Goal: Task Accomplishment & Management: Use online tool/utility

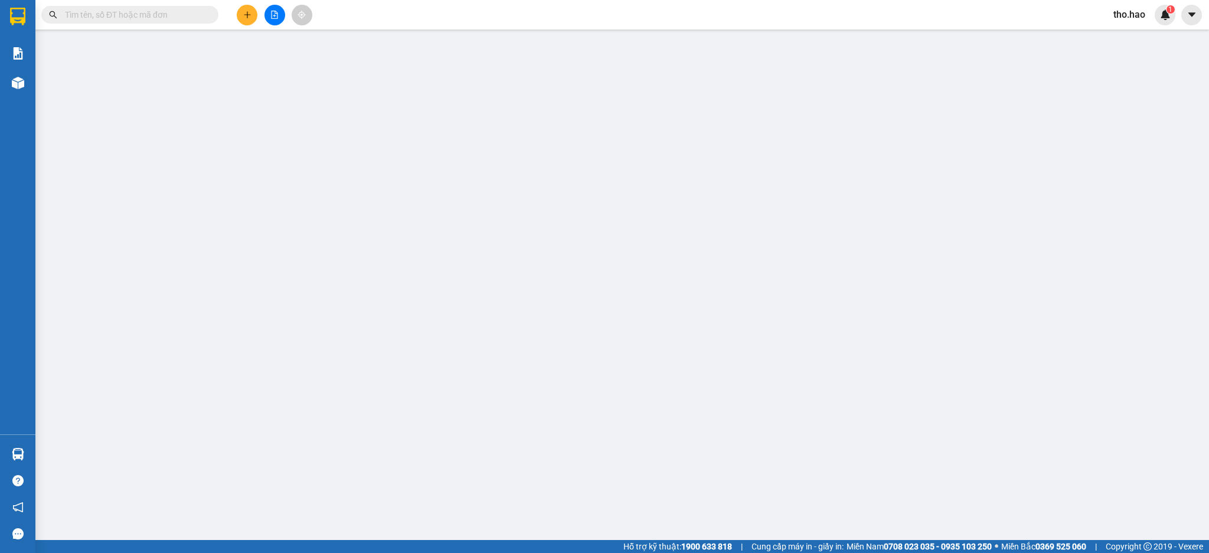
click at [1135, 10] on span "tho.hao" at bounding box center [1129, 14] width 51 height 15
click at [1138, 40] on span "Đăng xuất" at bounding box center [1147, 36] width 50 height 13
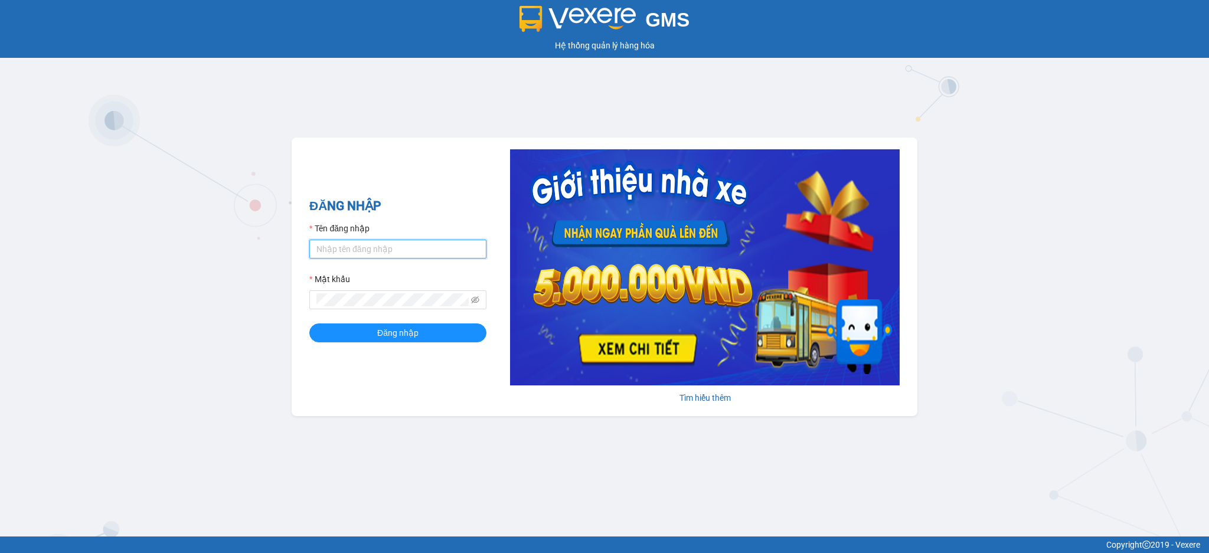
click at [381, 253] on input "Tên đăng nhập" at bounding box center [397, 249] width 177 height 19
type input "Trong.hao"
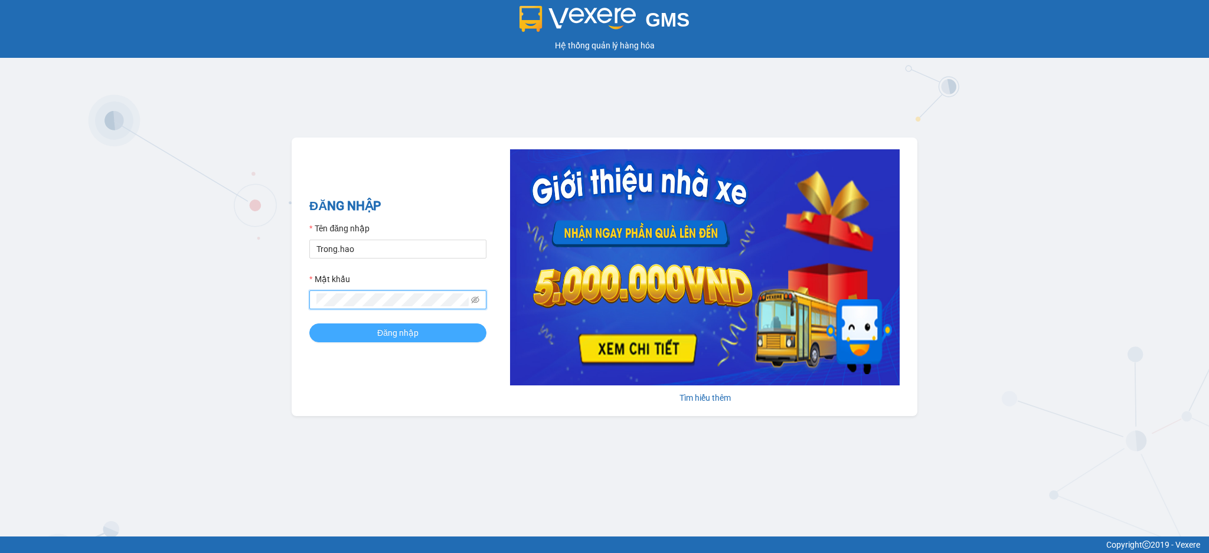
click at [309, 324] on button "Đăng nhập" at bounding box center [397, 333] width 177 height 19
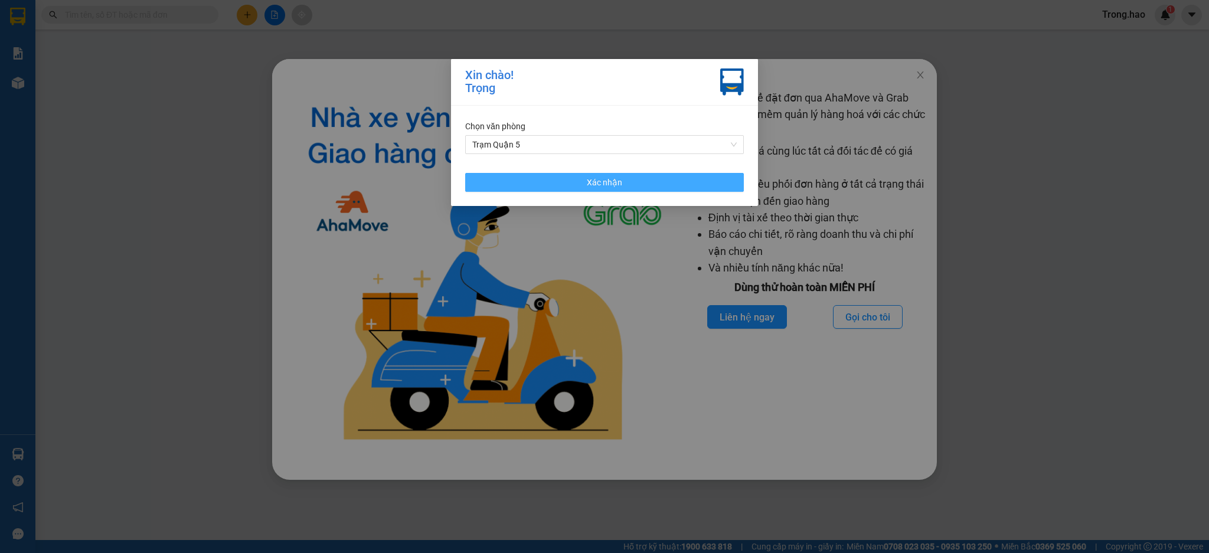
click at [640, 181] on button "Xác nhận" at bounding box center [604, 182] width 279 height 19
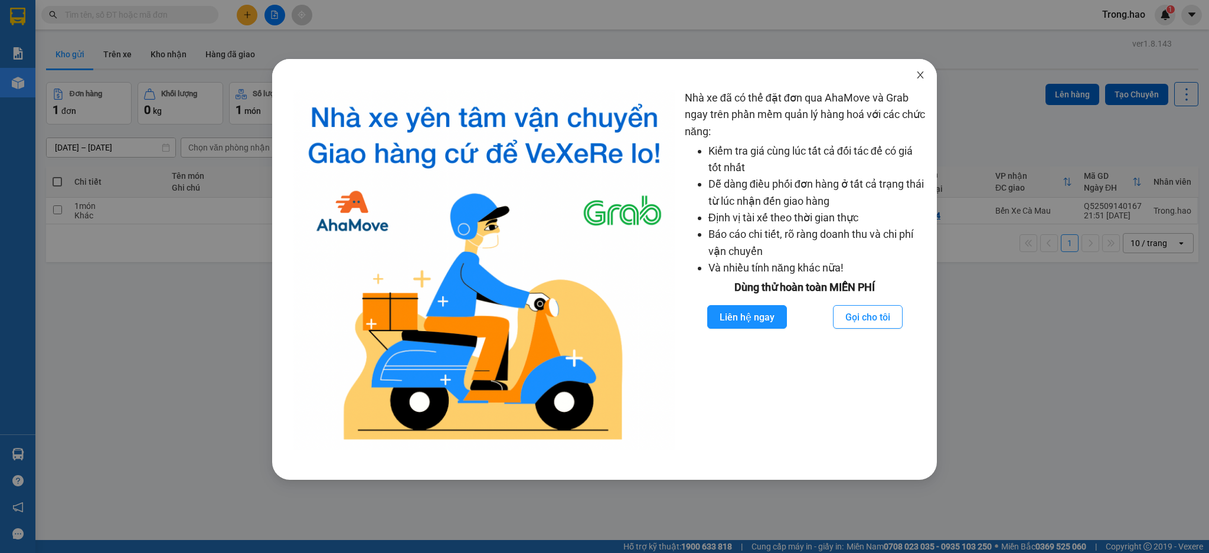
click at [919, 77] on icon "close" at bounding box center [920, 74] width 6 height 7
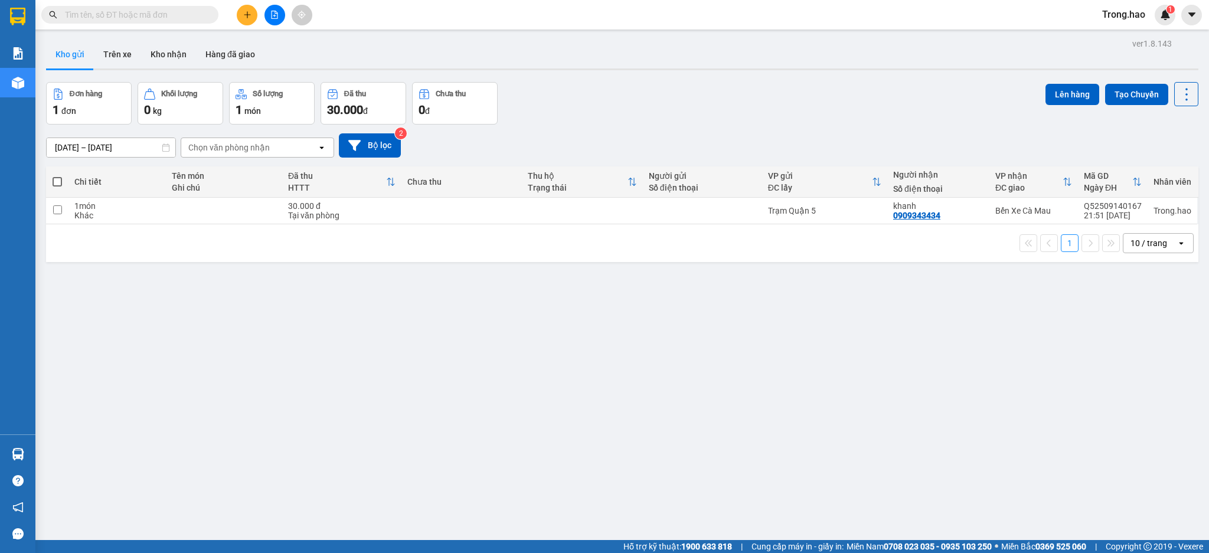
drag, startPoint x: 55, startPoint y: 184, endPoint x: 205, endPoint y: 129, distance: 159.7
click at [55, 183] on span at bounding box center [57, 181] width 9 height 9
click at [57, 176] on input "checkbox" at bounding box center [57, 176] width 0 height 0
checkbox input "true"
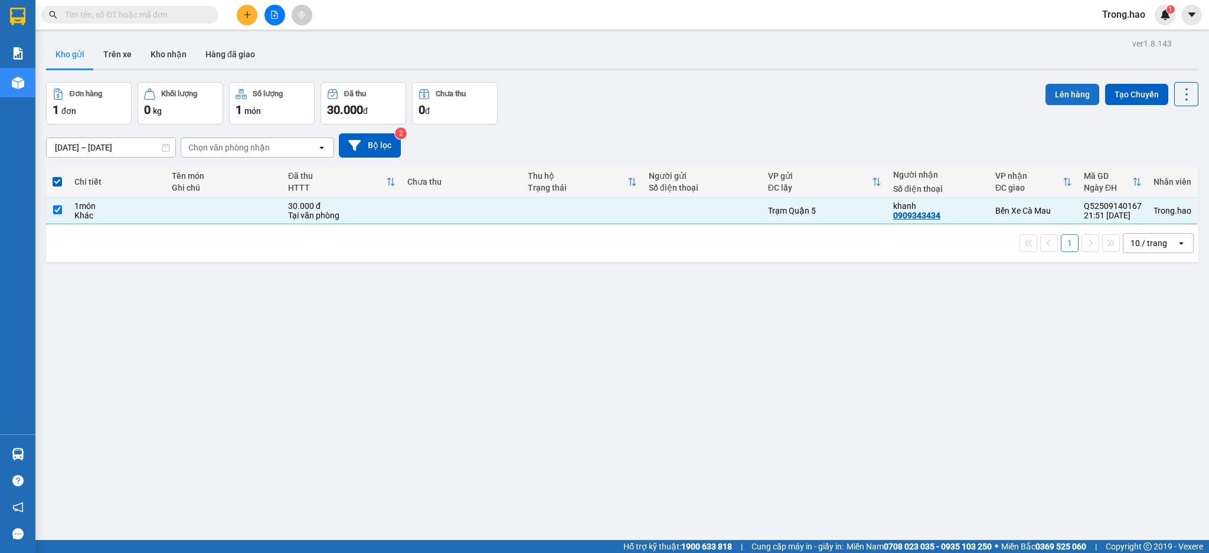
click at [1047, 97] on button "Lên hàng" at bounding box center [1073, 94] width 54 height 21
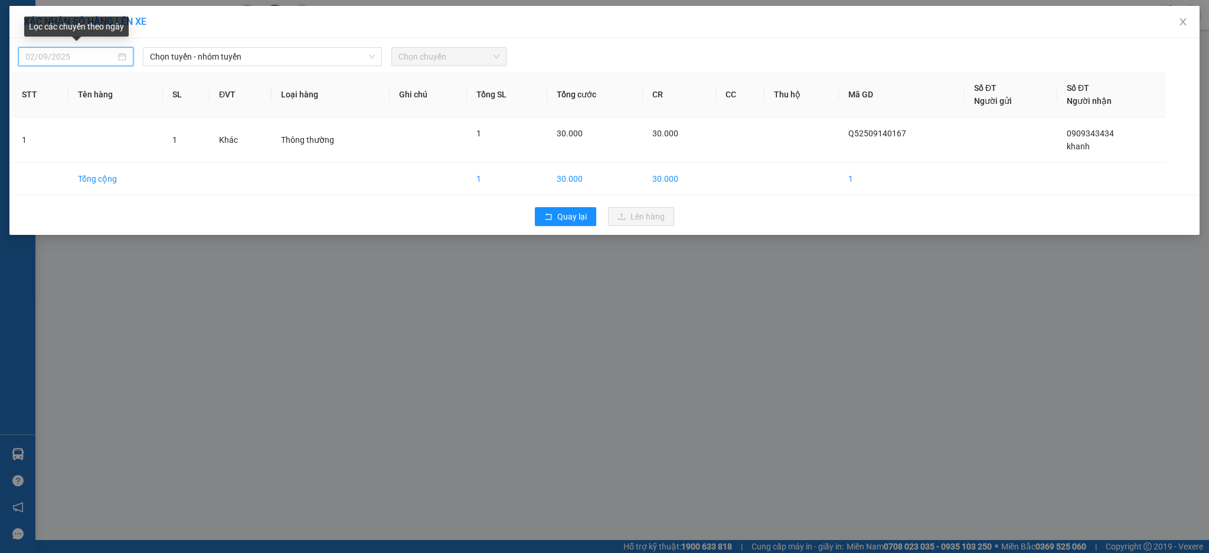
type input "14/09/2025"
click at [69, 51] on input "14/09/2025" at bounding box center [70, 56] width 90 height 13
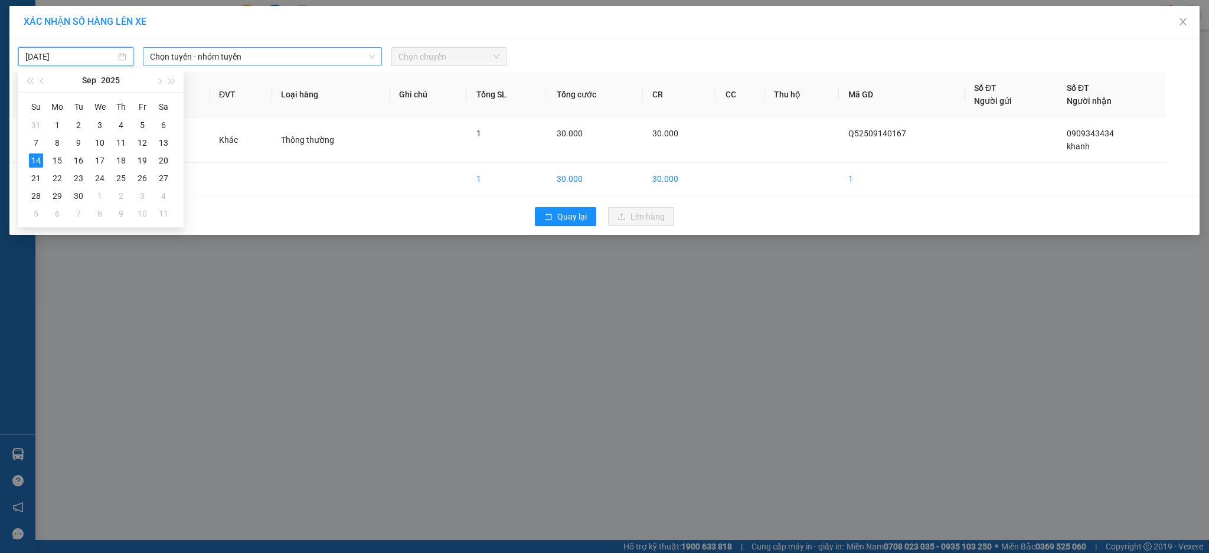
drag, startPoint x: 252, startPoint y: 39, endPoint x: 252, endPoint y: 55, distance: 16.5
click at [252, 51] on div "14/09/2025 Chọn tuyến - nhóm tuyến Chọn chuyến STT Tên hàng SL ĐVT Loại hàng Gh…" at bounding box center [604, 136] width 1190 height 197
click at [253, 57] on span "Chọn tuyến - nhóm tuyến" at bounding box center [262, 57] width 225 height 18
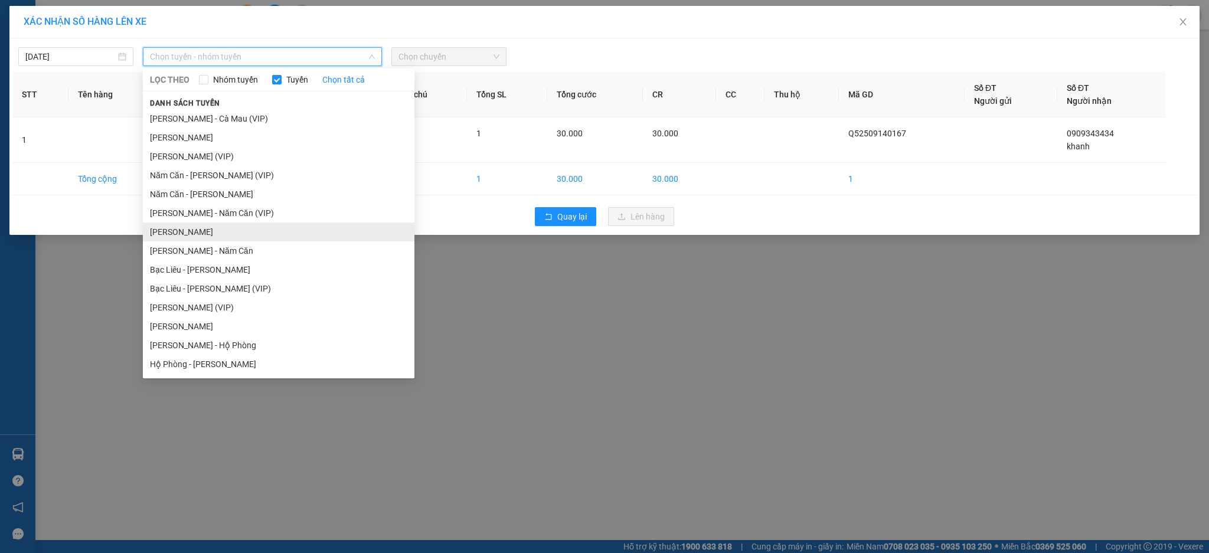
click at [227, 234] on li "Hồ Chí Minh - Cà Mau" at bounding box center [279, 232] width 272 height 19
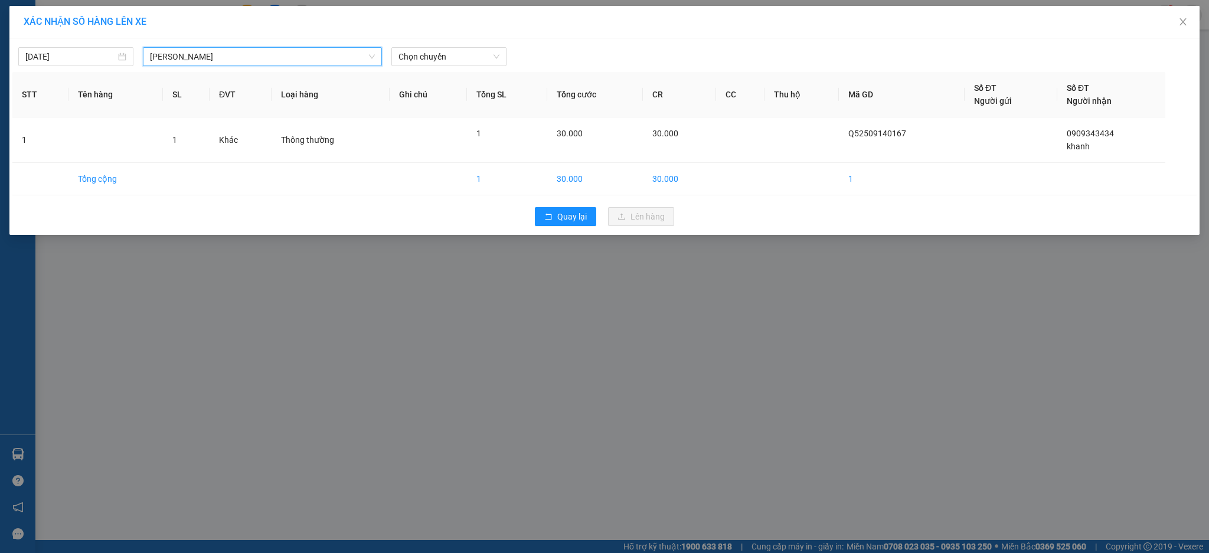
drag, startPoint x: 463, startPoint y: 57, endPoint x: 456, endPoint y: 66, distance: 11.5
click at [461, 58] on span "Chọn chuyến" at bounding box center [449, 57] width 101 height 18
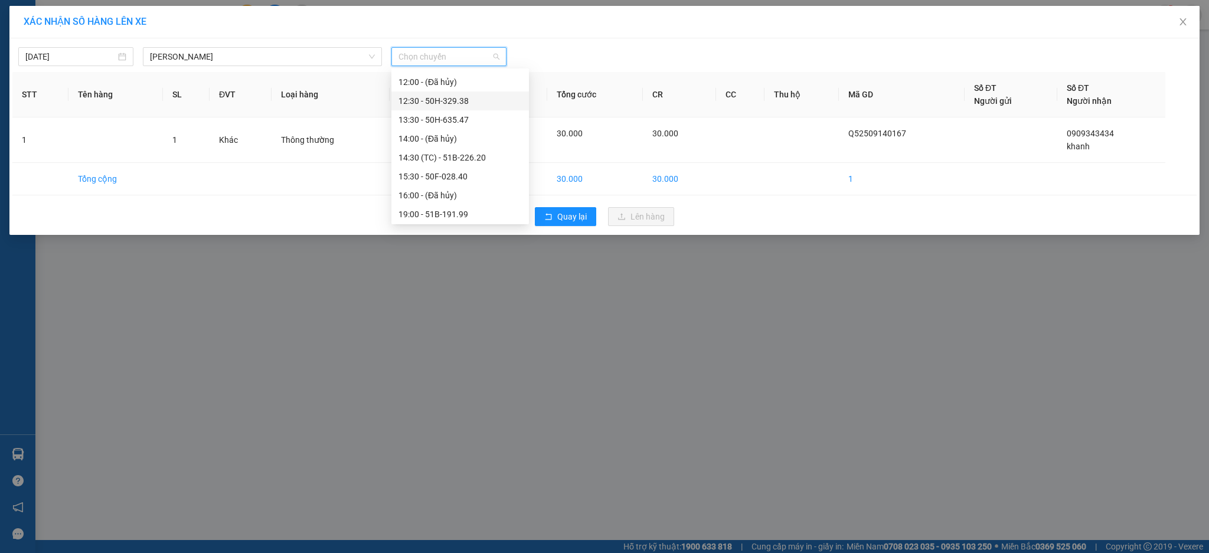
scroll to position [170, 0]
click at [465, 208] on div "23:45 (TC) - 51B-057.26" at bounding box center [460, 212] width 123 height 13
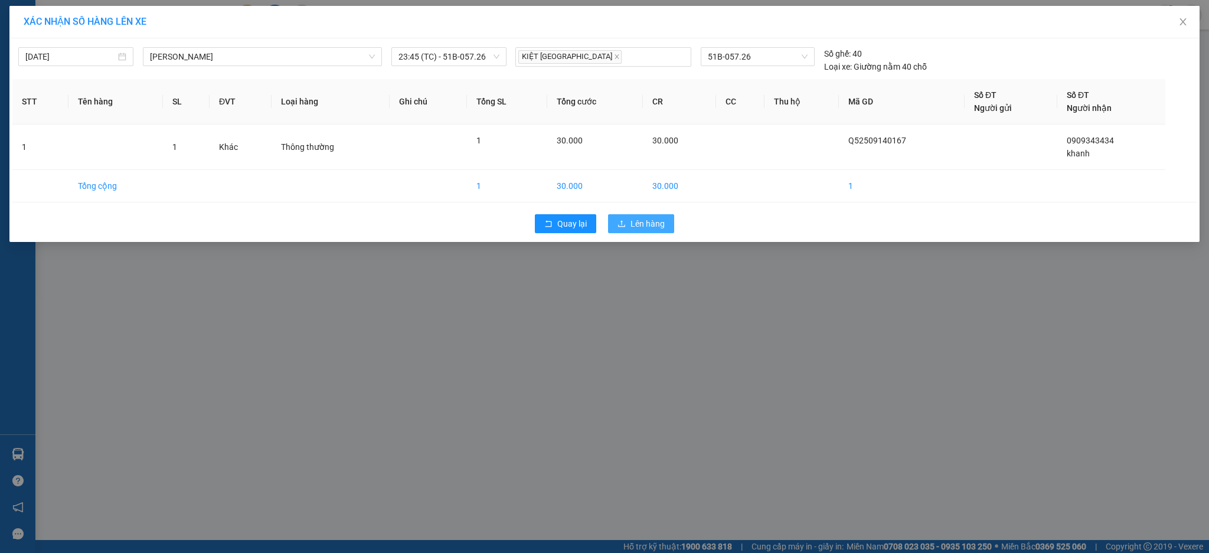
click at [633, 223] on span "Lên hàng" at bounding box center [648, 223] width 34 height 13
